Goal: Use online tool/utility: Utilize a website feature to perform a specific function

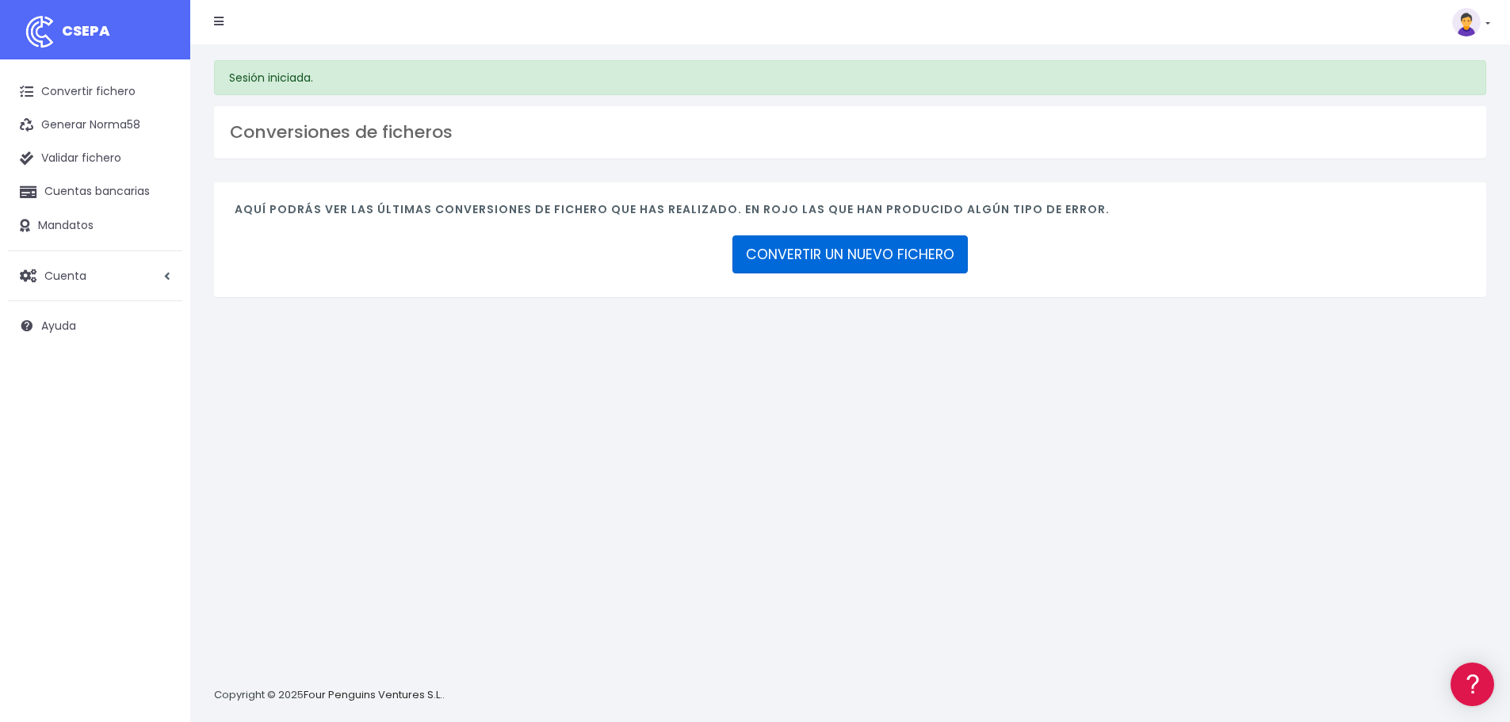
click at [919, 257] on link "CONVERTIR UN NUEVO FICHERO" at bounding box center [850, 254] width 235 height 38
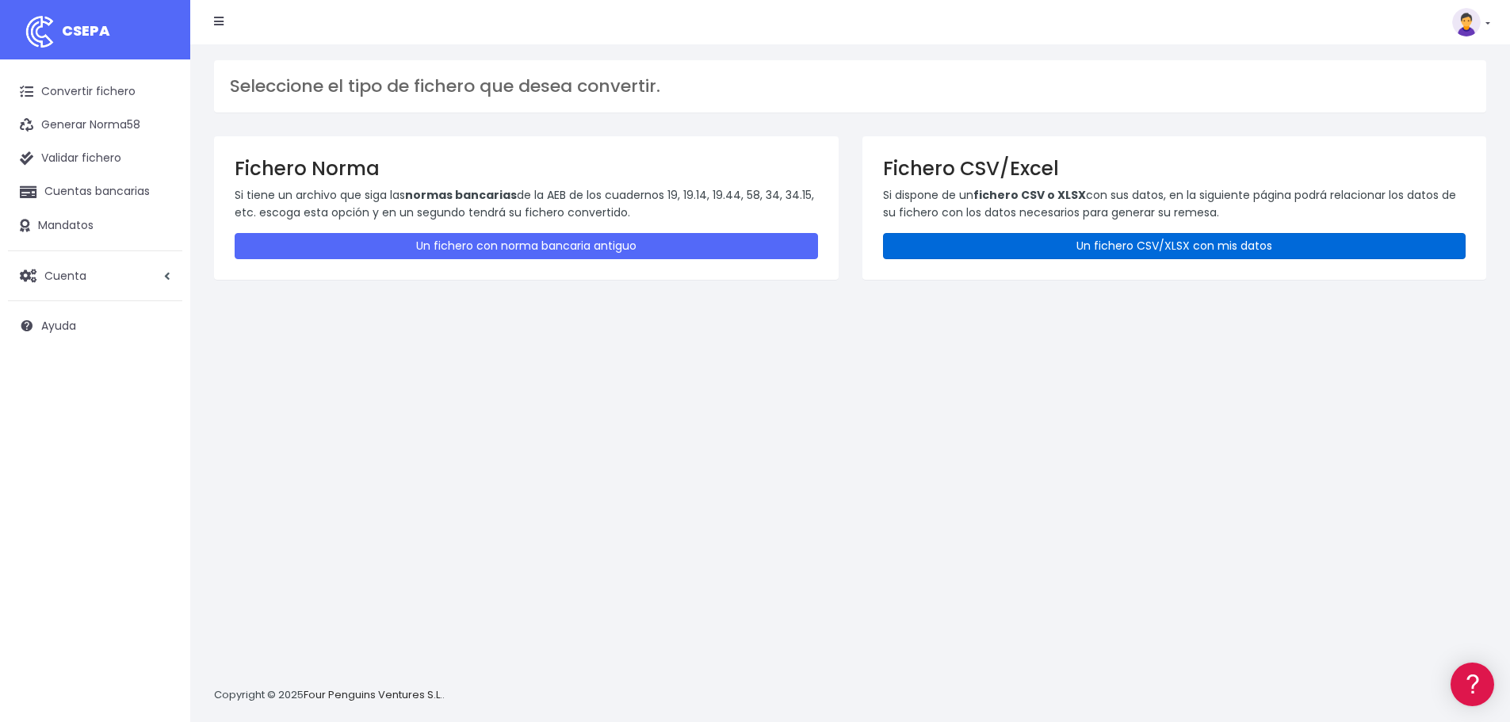
click at [985, 246] on link "Un fichero CSV/XLSX con mis datos" at bounding box center [1174, 246] width 583 height 26
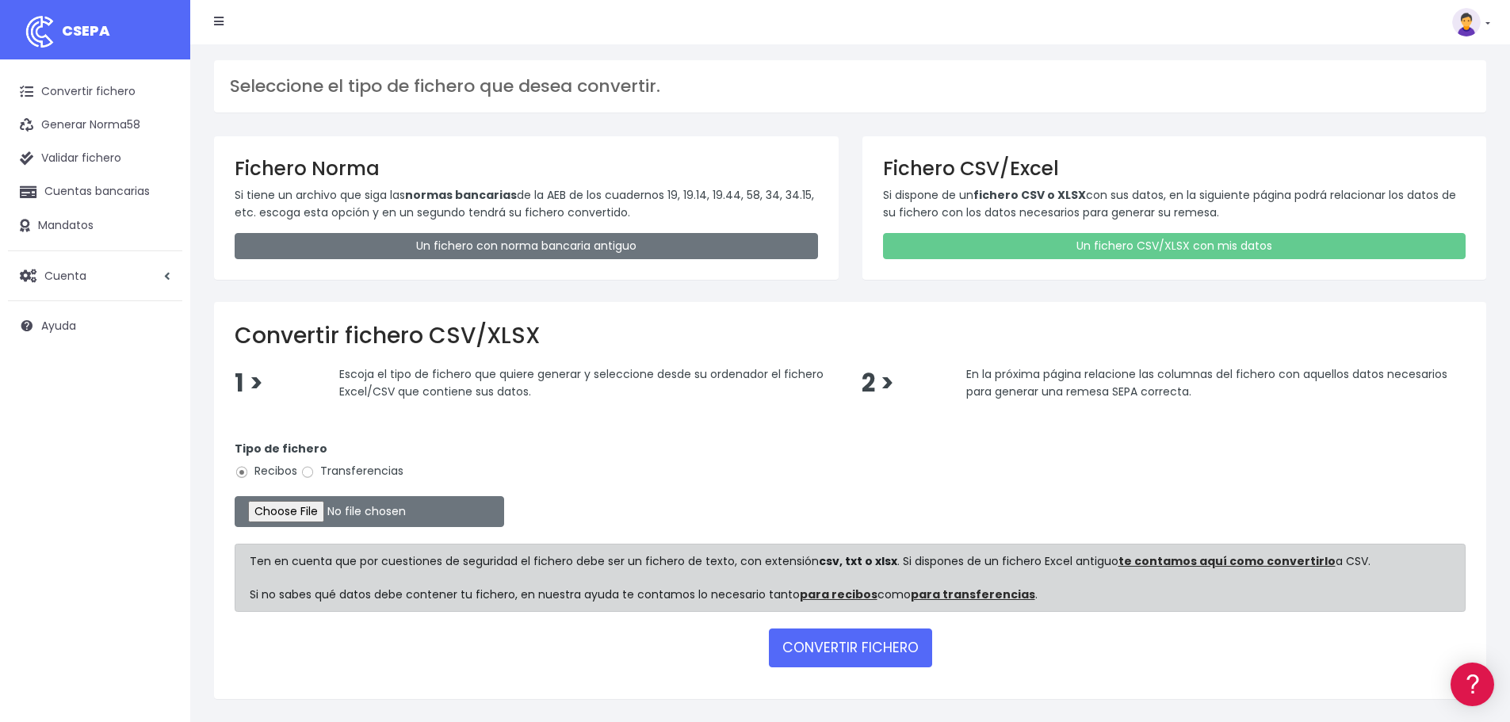
click at [342, 476] on label "Transferencias" at bounding box center [351, 471] width 103 height 17
click at [315, 476] on input "Transferencias" at bounding box center [307, 472] width 14 height 14
radio input "true"
click at [341, 516] on input "file" at bounding box center [370, 511] width 270 height 31
type input "C:\fakepath\PAGO VARIOS.xlsx"
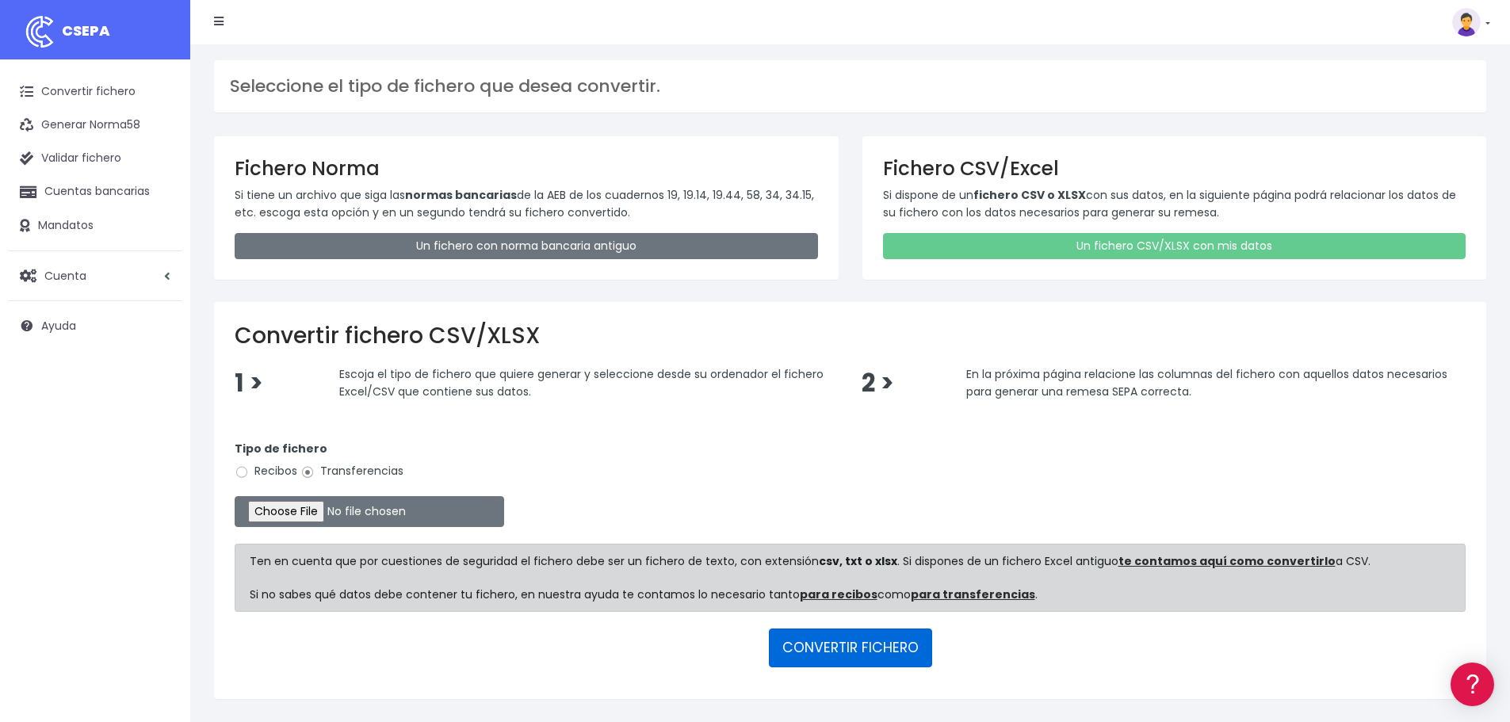
click at [823, 641] on button "CONVERTIR FICHERO" at bounding box center [850, 648] width 163 height 38
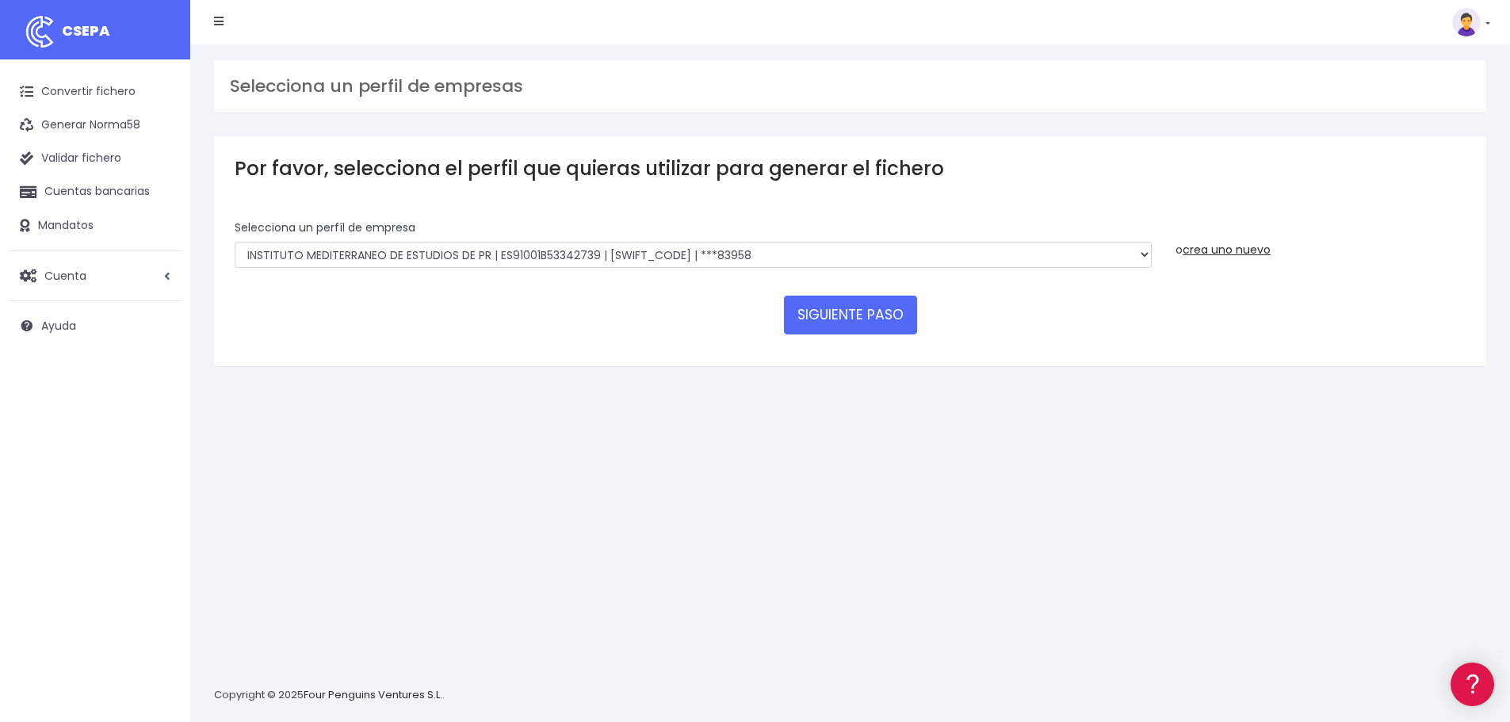
click at [817, 240] on div "Selecciona un perfíl de empresa INSTITUTO MEDITERRANEO DE ESTUDIOS DE PR | ES91…" at bounding box center [693, 244] width 917 height 49
click at [817, 250] on select "INSTITUTO MEDITERRANEO DE ESTUDIOS DE PR | ES91001B53342739 | BSCHESMMXXX | ***…" at bounding box center [693, 255] width 917 height 27
select select "2478"
click at [235, 242] on select "INSTITUTO MEDITERRANEO DE ESTUDIOS DE PR | ES91001B53342739 | BSCHESMMXXX | ***…" at bounding box center [693, 255] width 917 height 27
drag, startPoint x: 828, startPoint y: 321, endPoint x: 897, endPoint y: 431, distance: 130.0
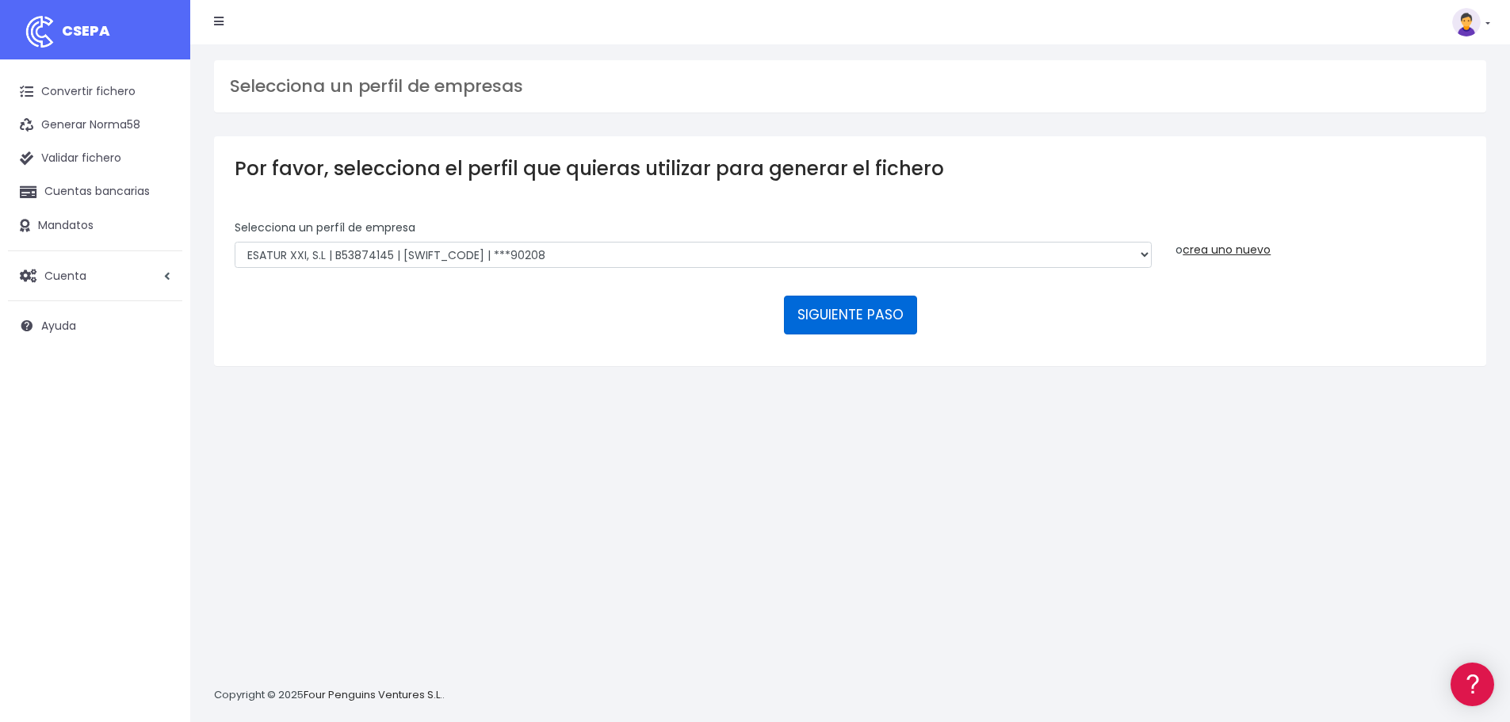
click at [828, 321] on button "SIGUIENTE PASO" at bounding box center [850, 315] width 133 height 38
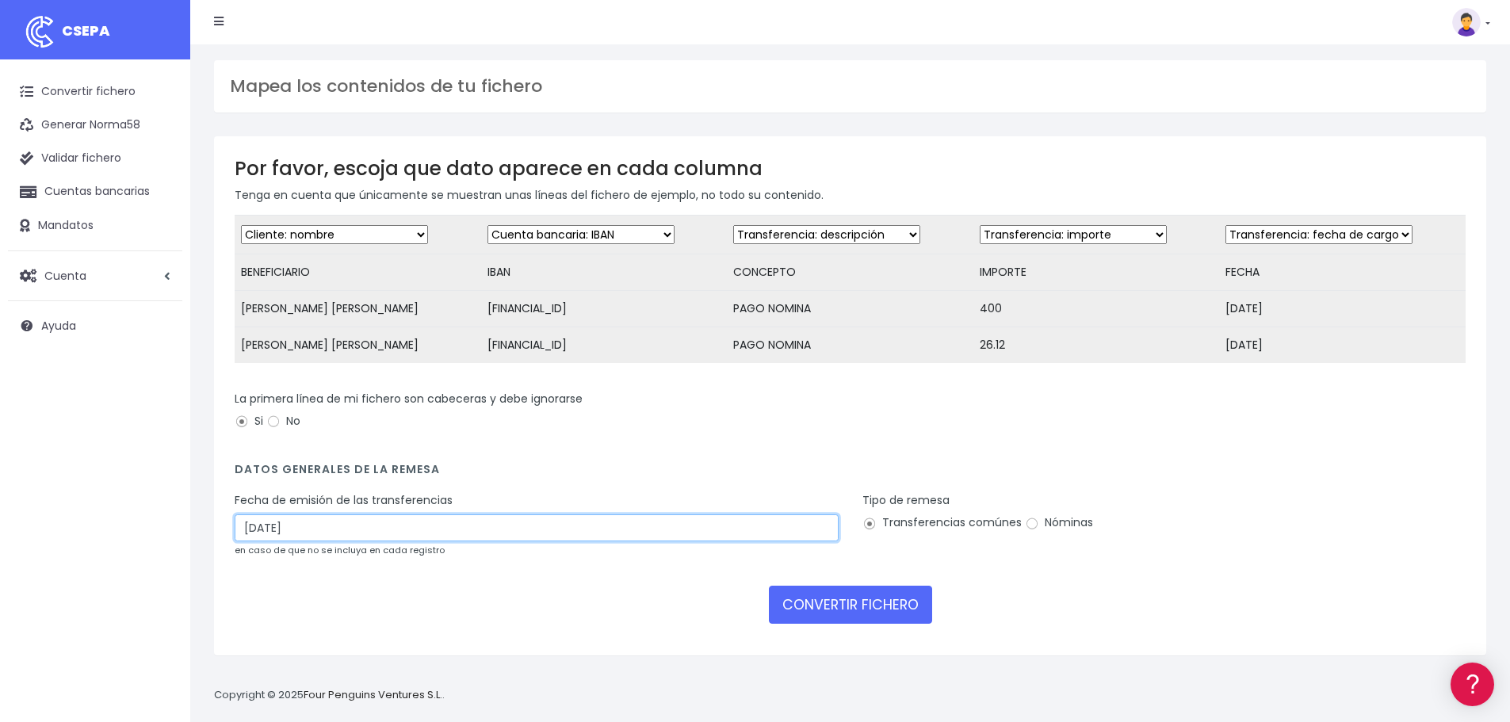
click at [451, 538] on input "29/08/2025" at bounding box center [537, 528] width 604 height 27
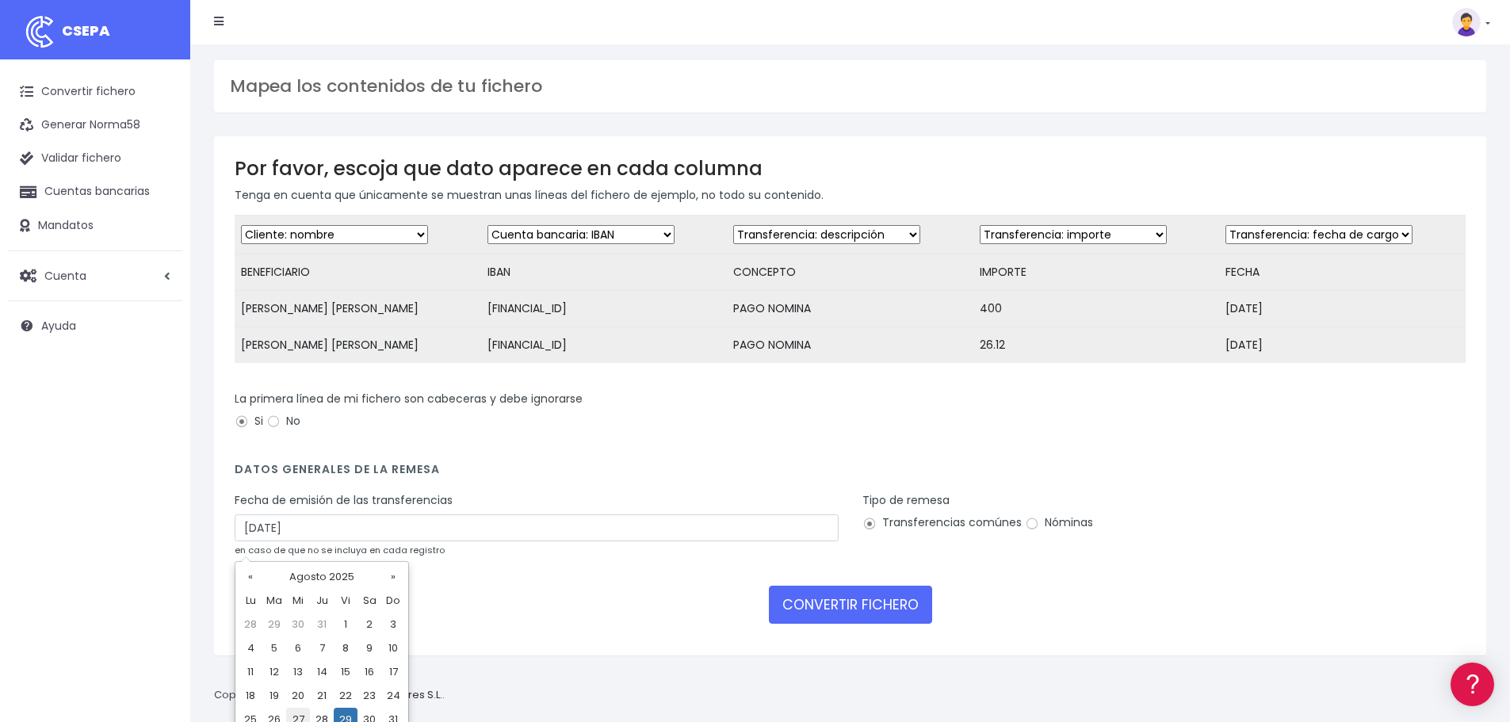
click at [300, 716] on td "27" at bounding box center [298, 720] width 24 height 24
type input "27/08/2025"
click at [1065, 531] on label "Nóminas" at bounding box center [1059, 523] width 68 height 17
click at [1039, 531] on input "Nóminas" at bounding box center [1032, 524] width 14 height 14
radio input "true"
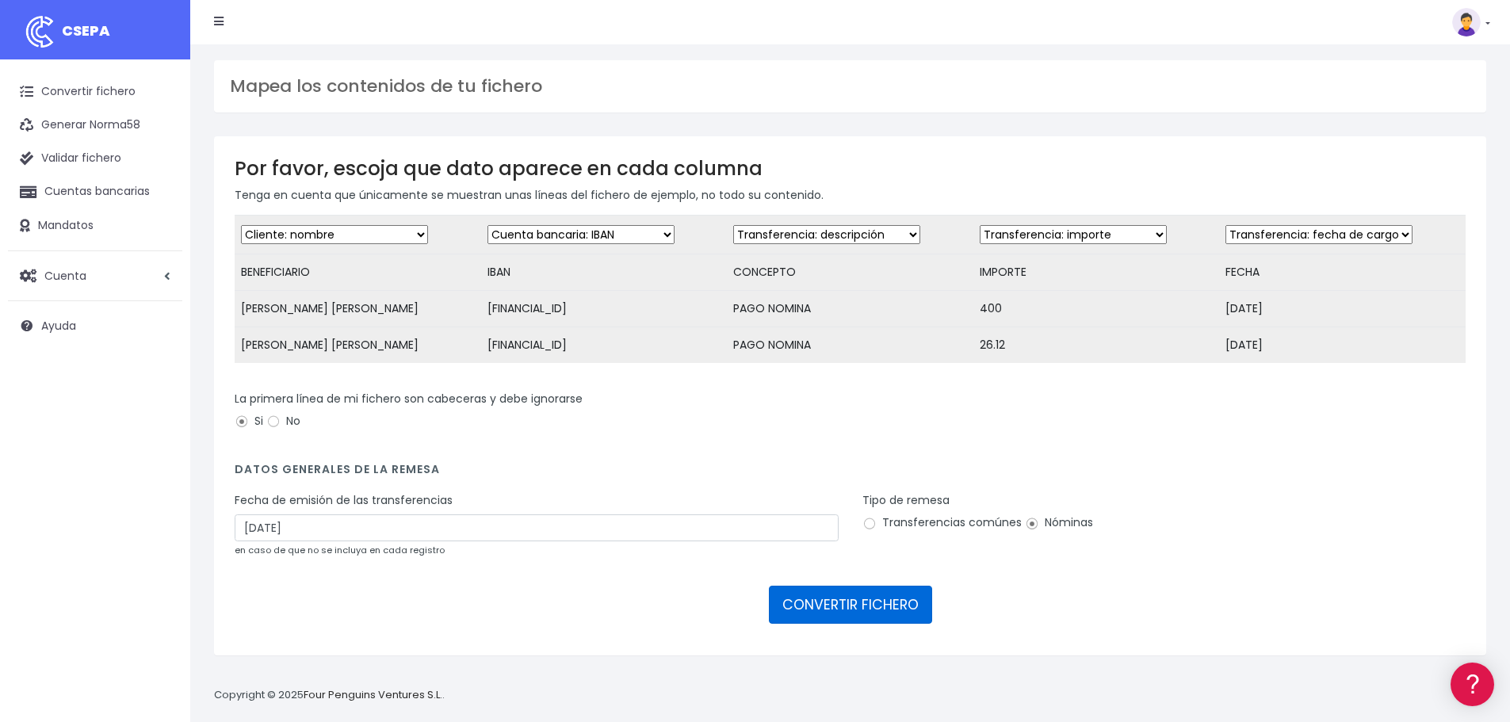
click at [857, 615] on button "CONVERTIR FICHERO" at bounding box center [850, 605] width 163 height 38
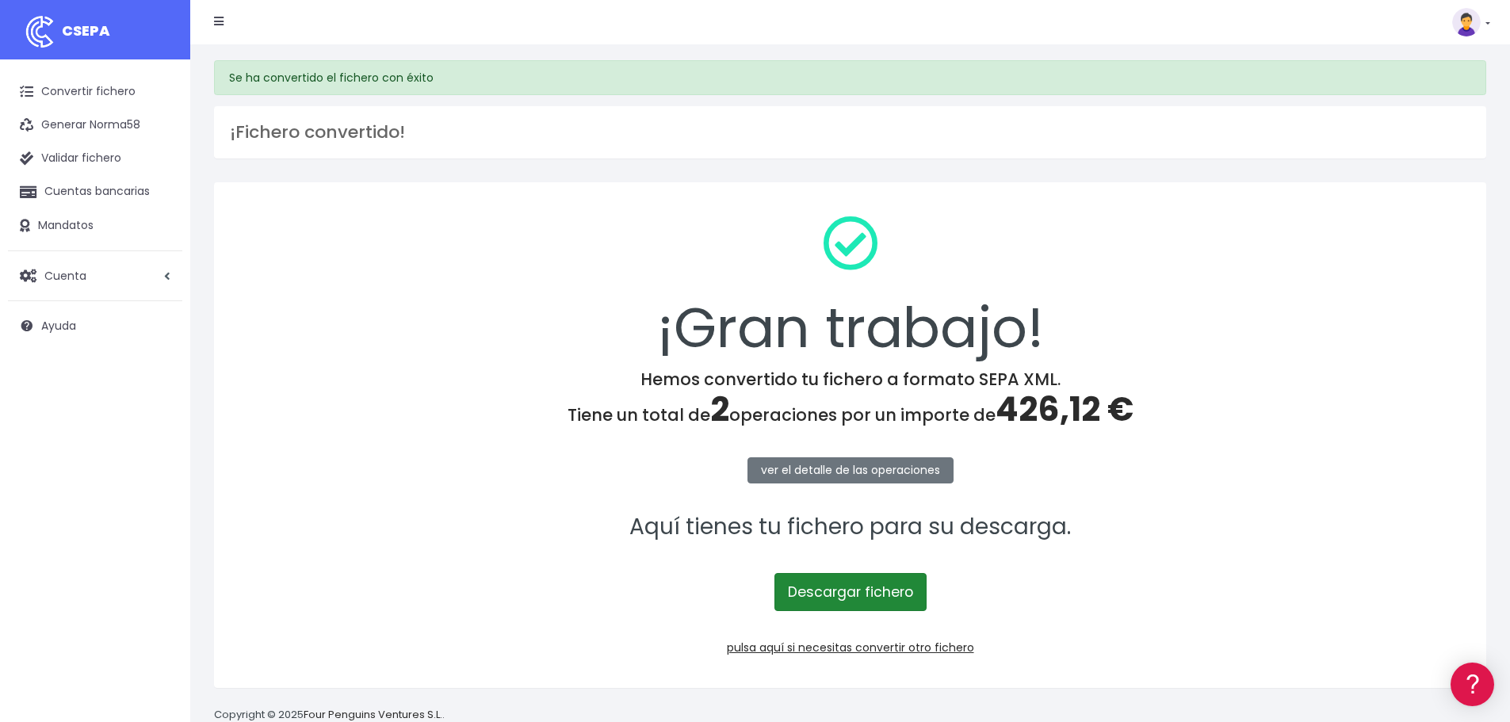
click at [859, 596] on link "Descargar fichero" at bounding box center [851, 592] width 152 height 38
